Goal: Task Accomplishment & Management: Use online tool/utility

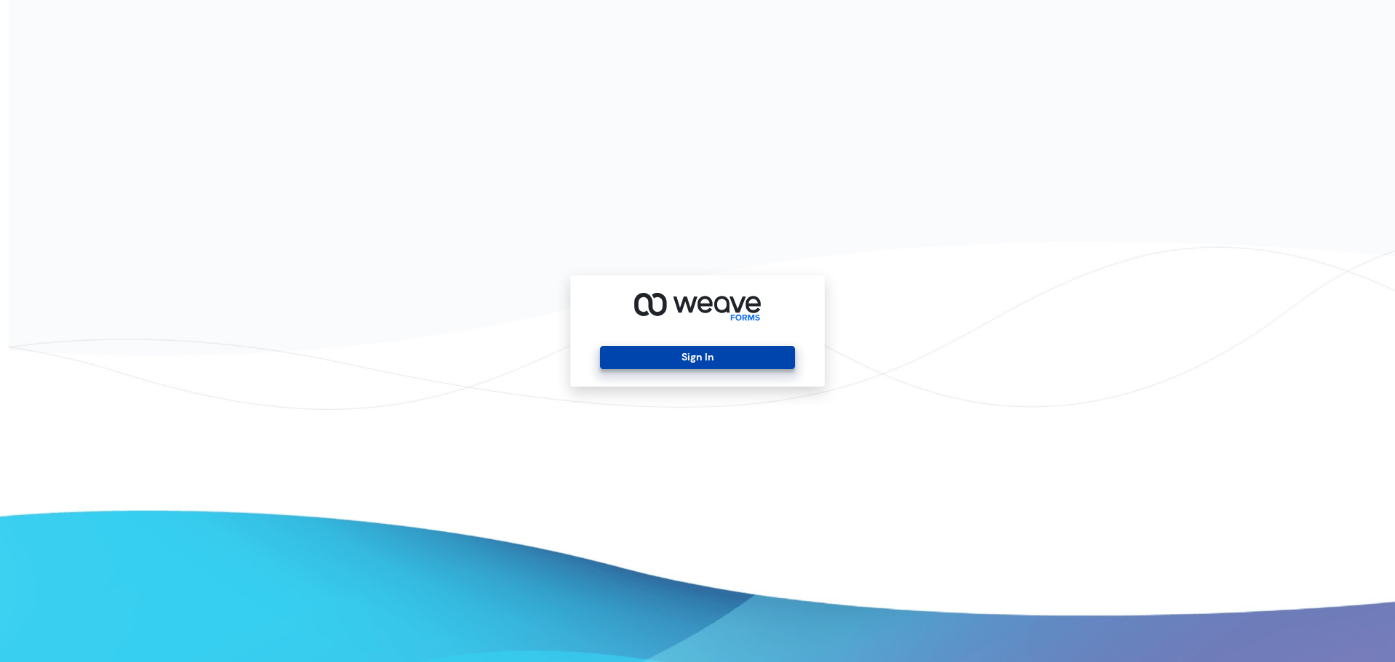
click at [701, 360] on button "Sign In" at bounding box center [697, 357] width 194 height 23
